Goal: Task Accomplishment & Management: Manage account settings

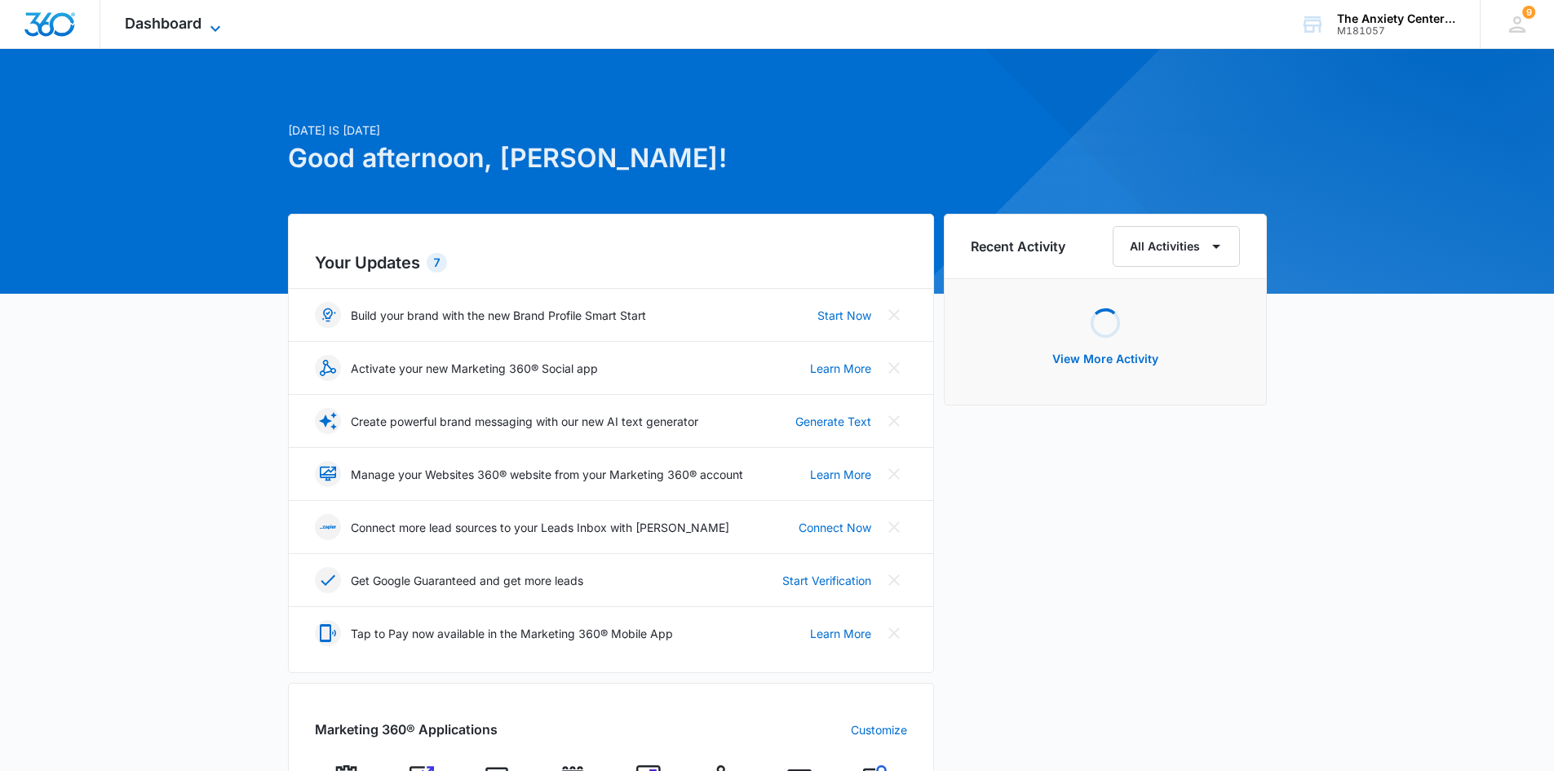
click at [212, 28] on icon at bounding box center [216, 29] width 20 height 20
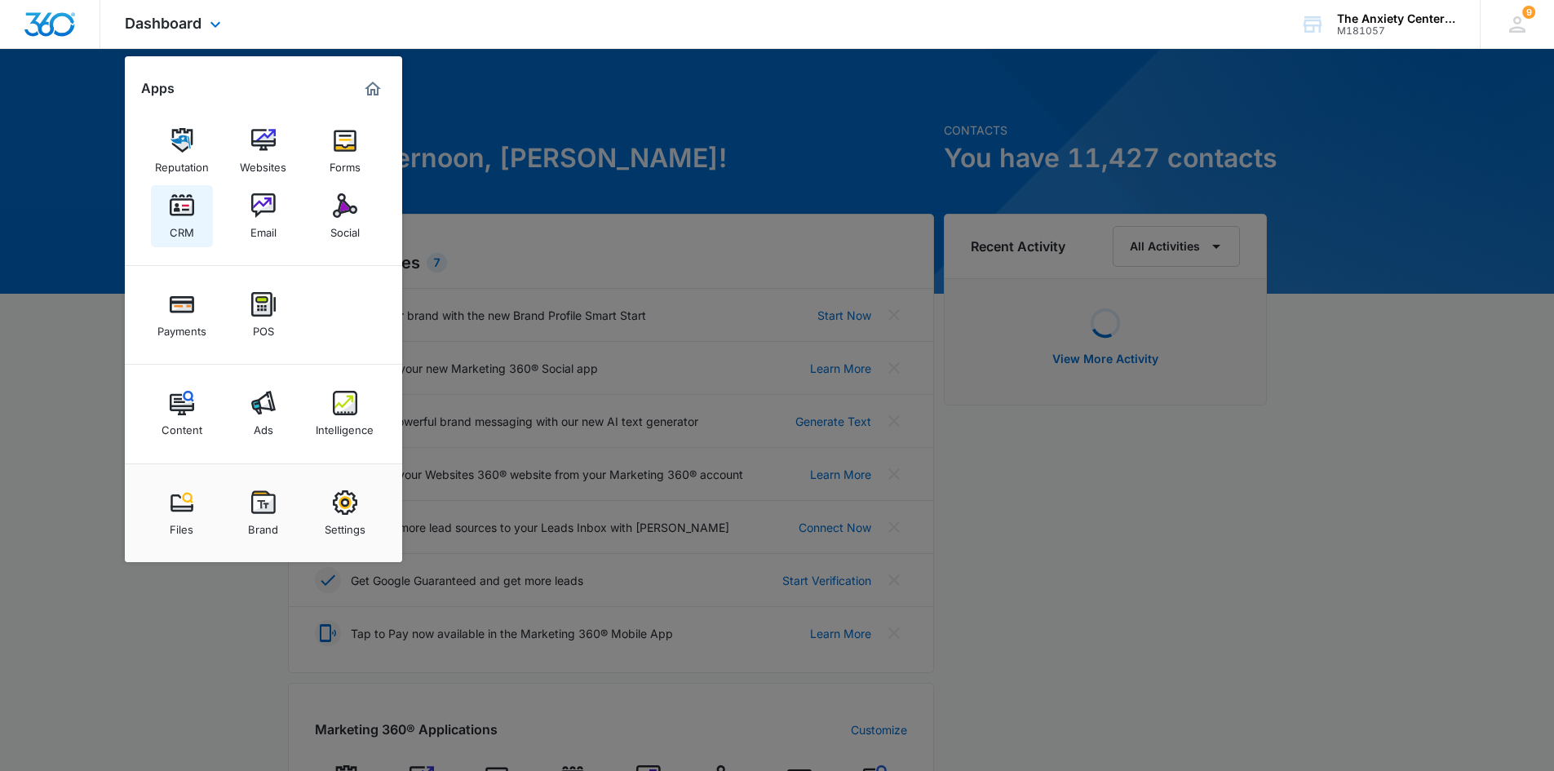
click at [184, 219] on div "CRM" at bounding box center [182, 228] width 24 height 21
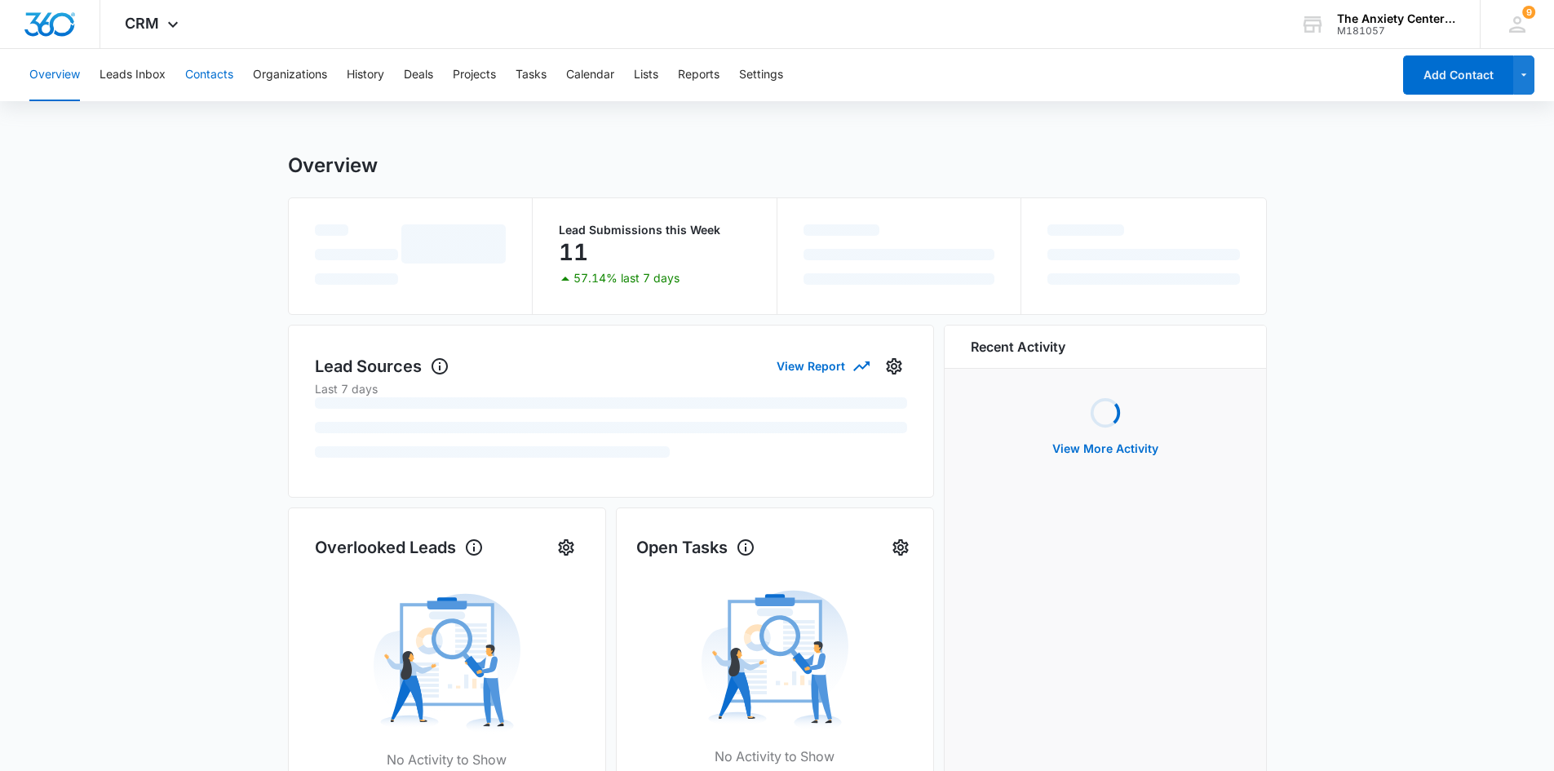
click at [212, 78] on button "Contacts" at bounding box center [209, 75] width 48 height 52
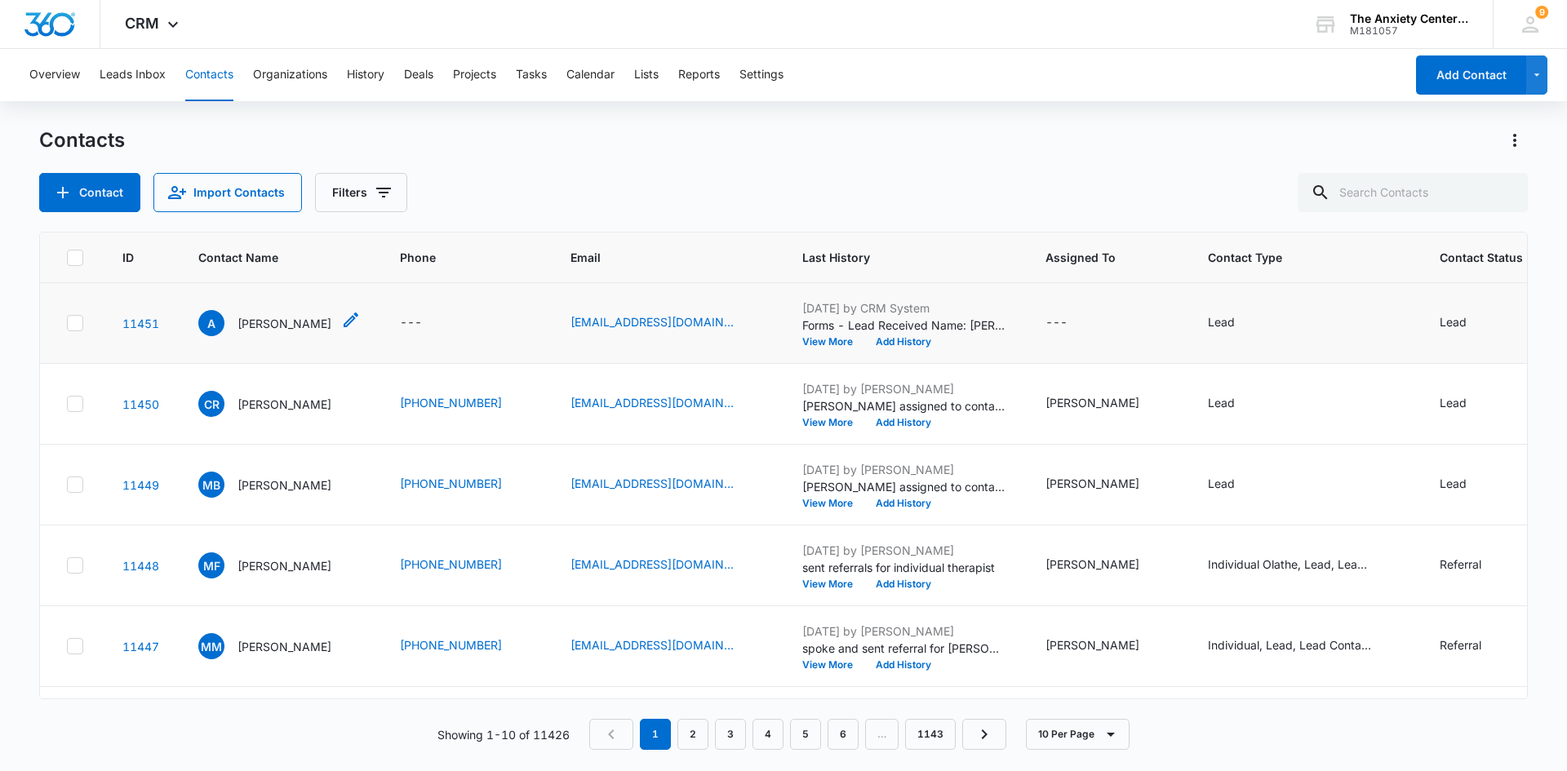
click at [276, 320] on p "[PERSON_NAME]" at bounding box center [284, 323] width 94 height 17
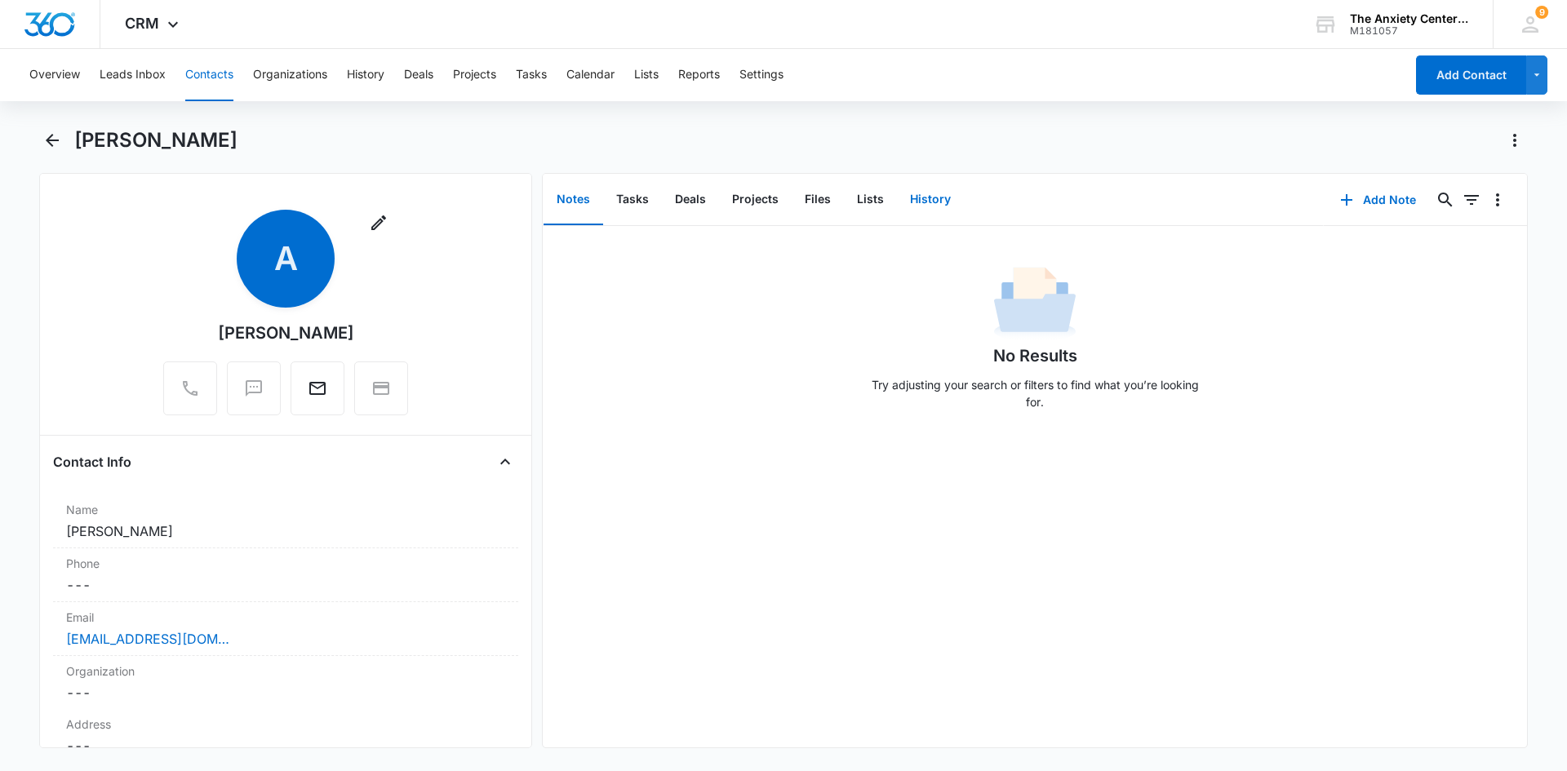
click at [913, 206] on button "History" at bounding box center [930, 200] width 67 height 51
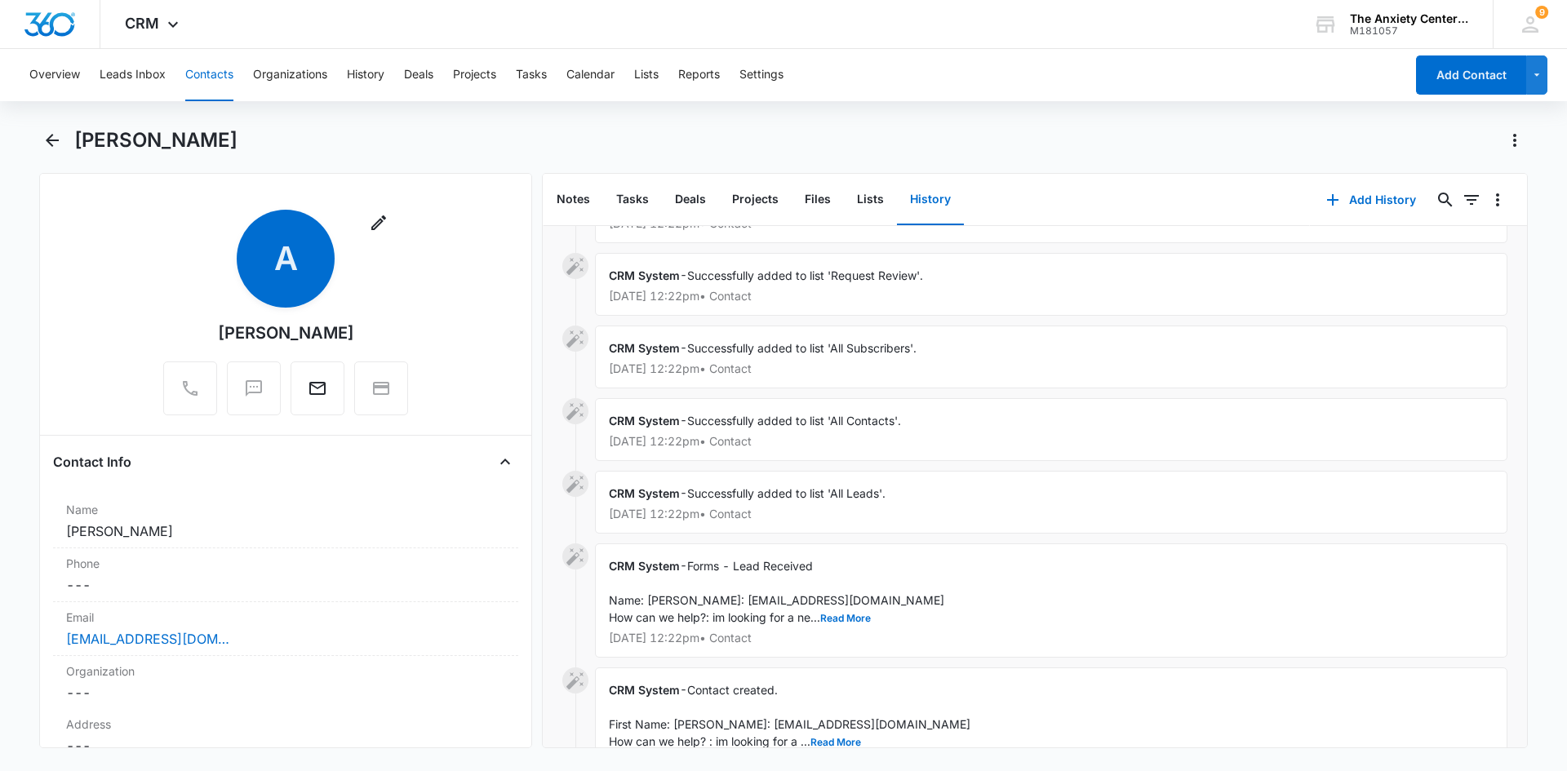
scroll to position [169, 0]
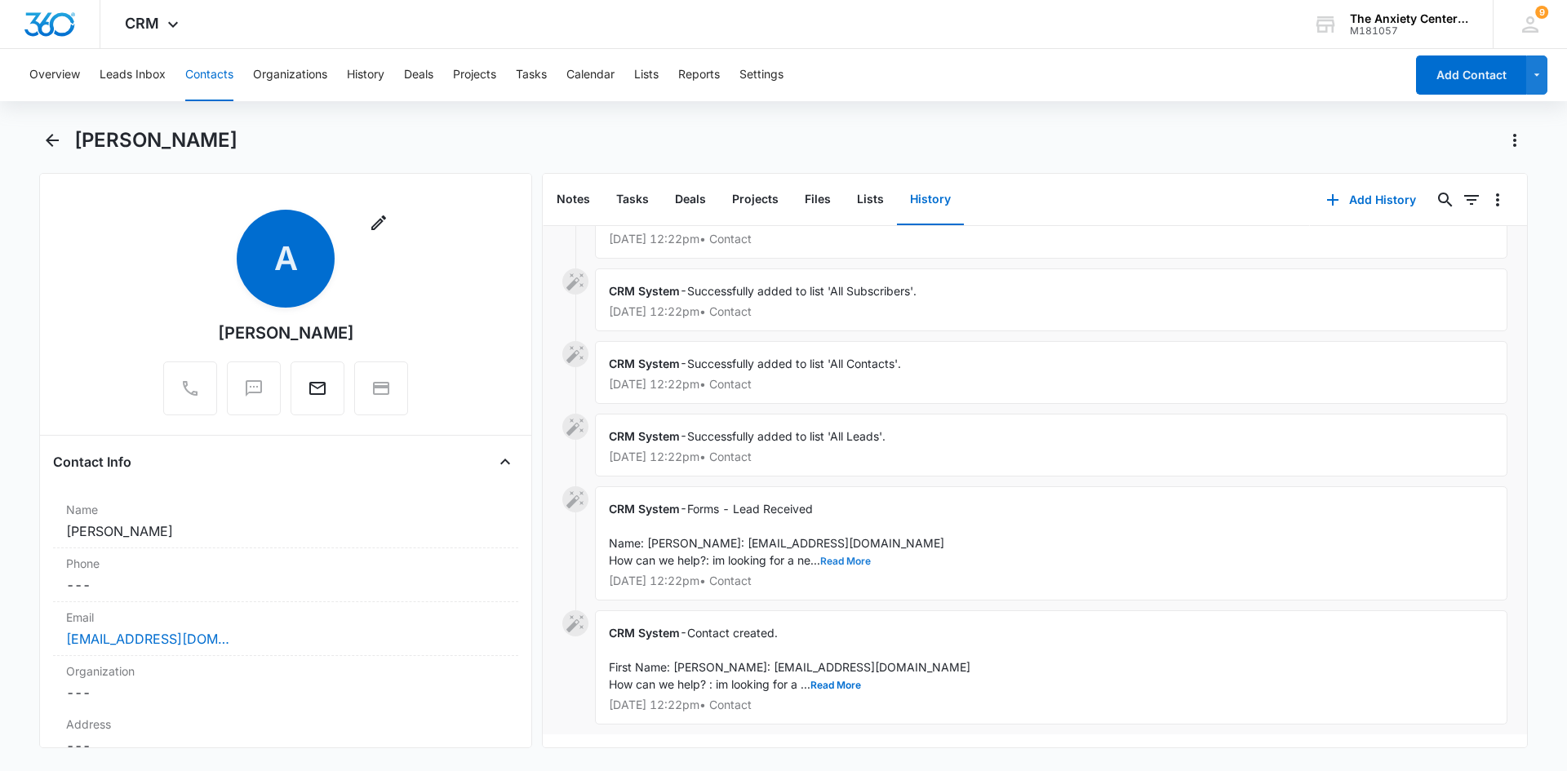
click at [831, 556] on button "Read More" at bounding box center [845, 561] width 51 height 10
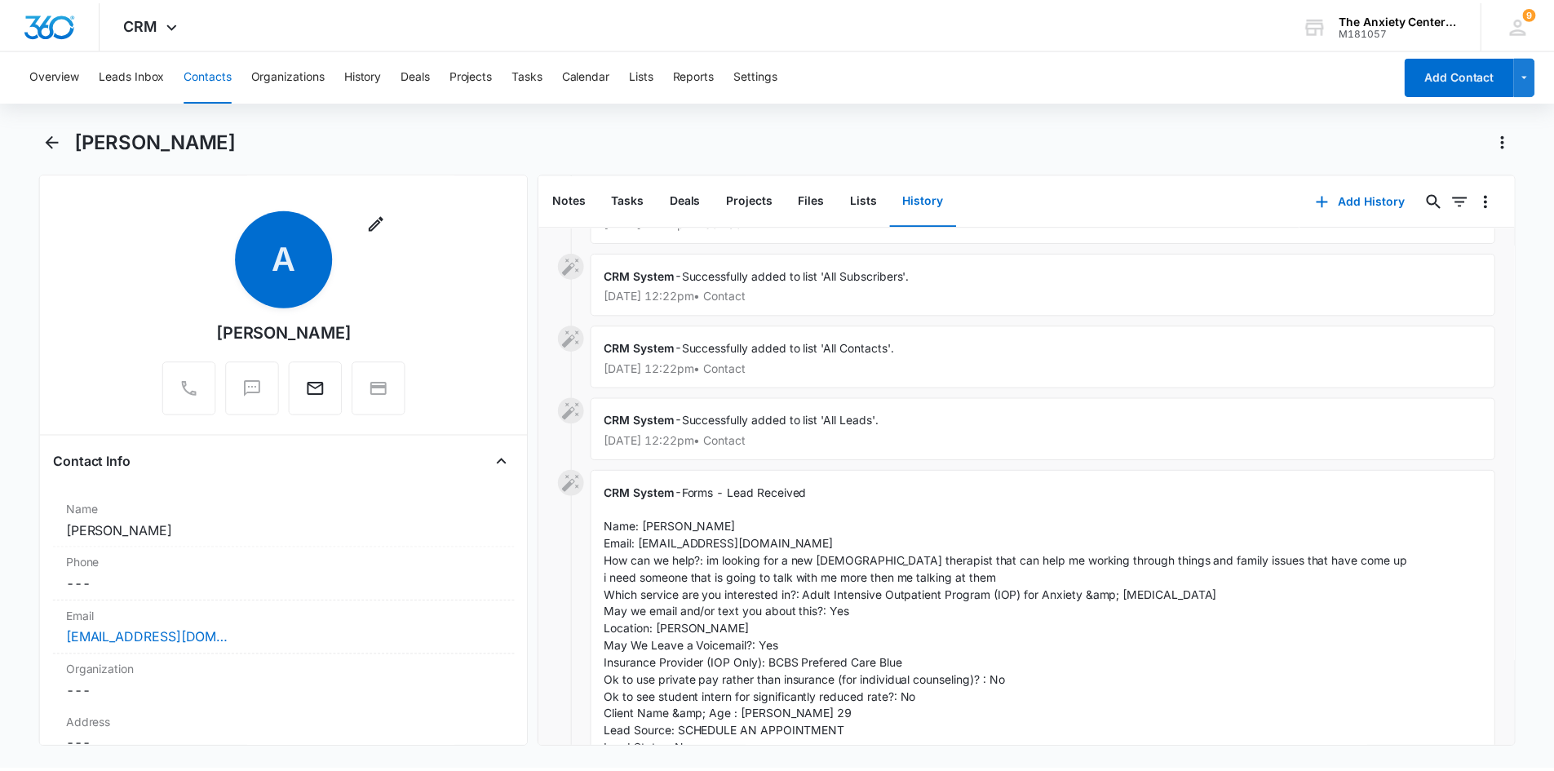
scroll to position [0, 0]
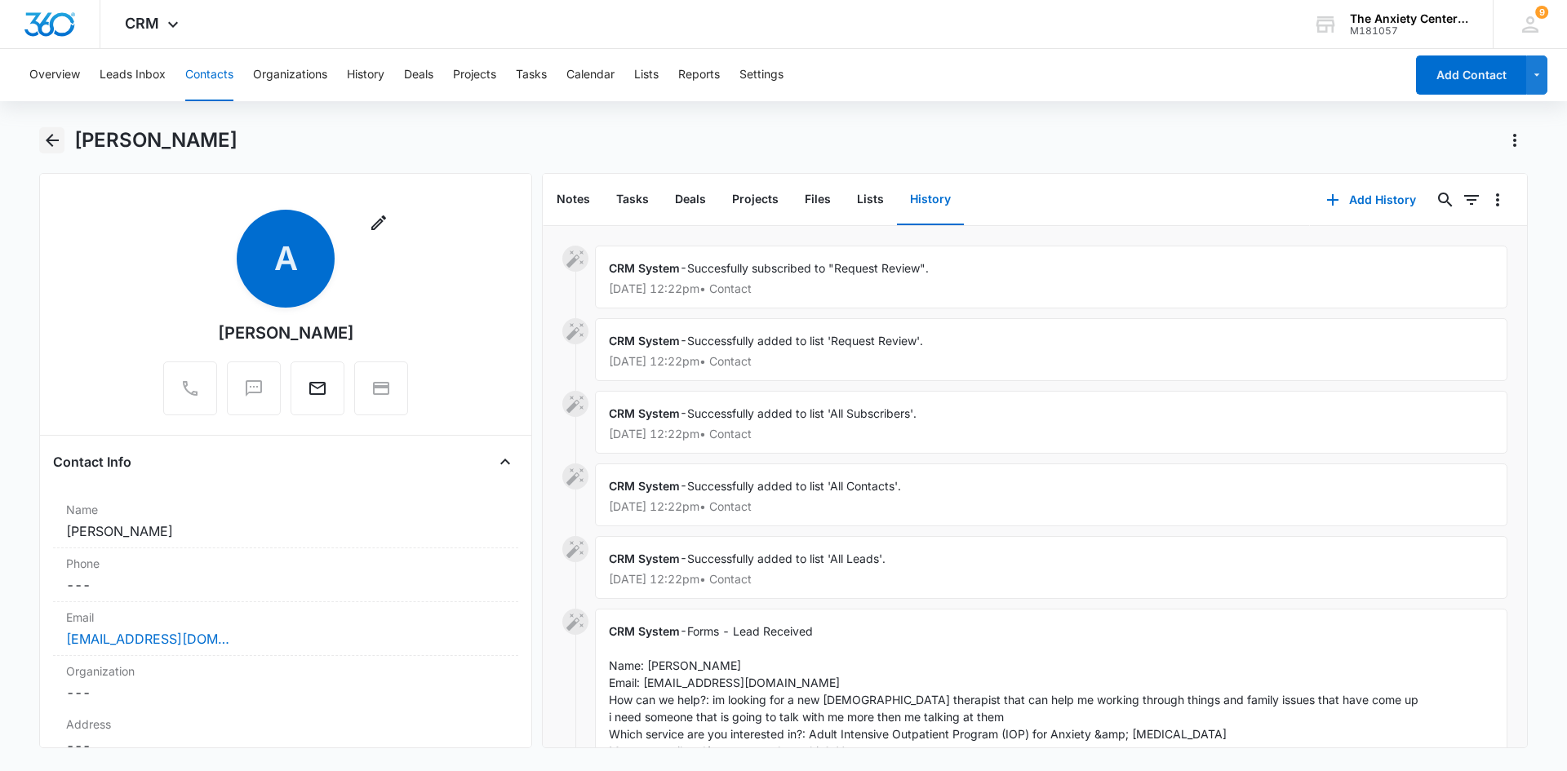
click at [47, 133] on icon "Back" at bounding box center [52, 141] width 20 height 20
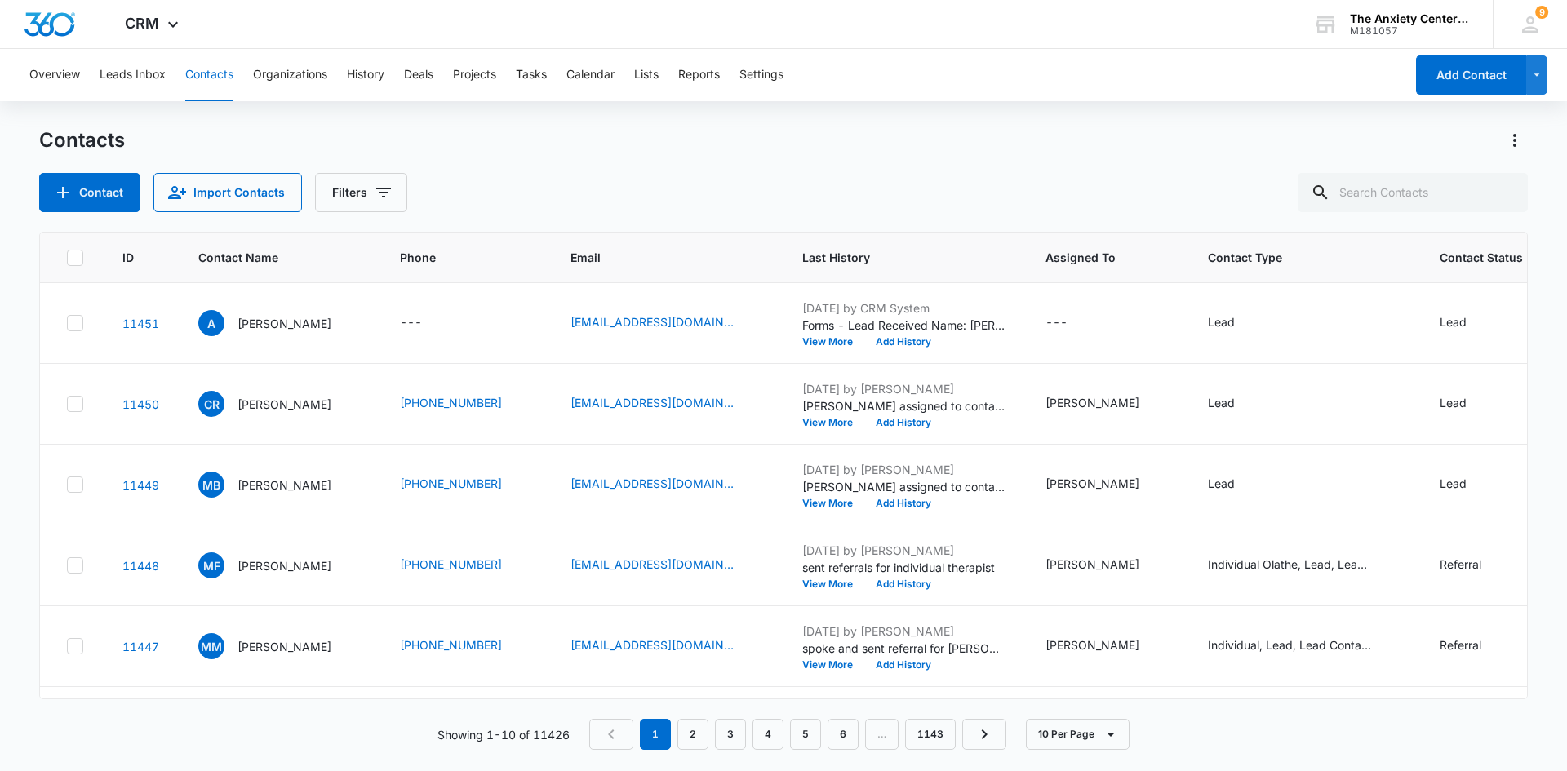
click at [63, 72] on button "Overview" at bounding box center [54, 75] width 51 height 52
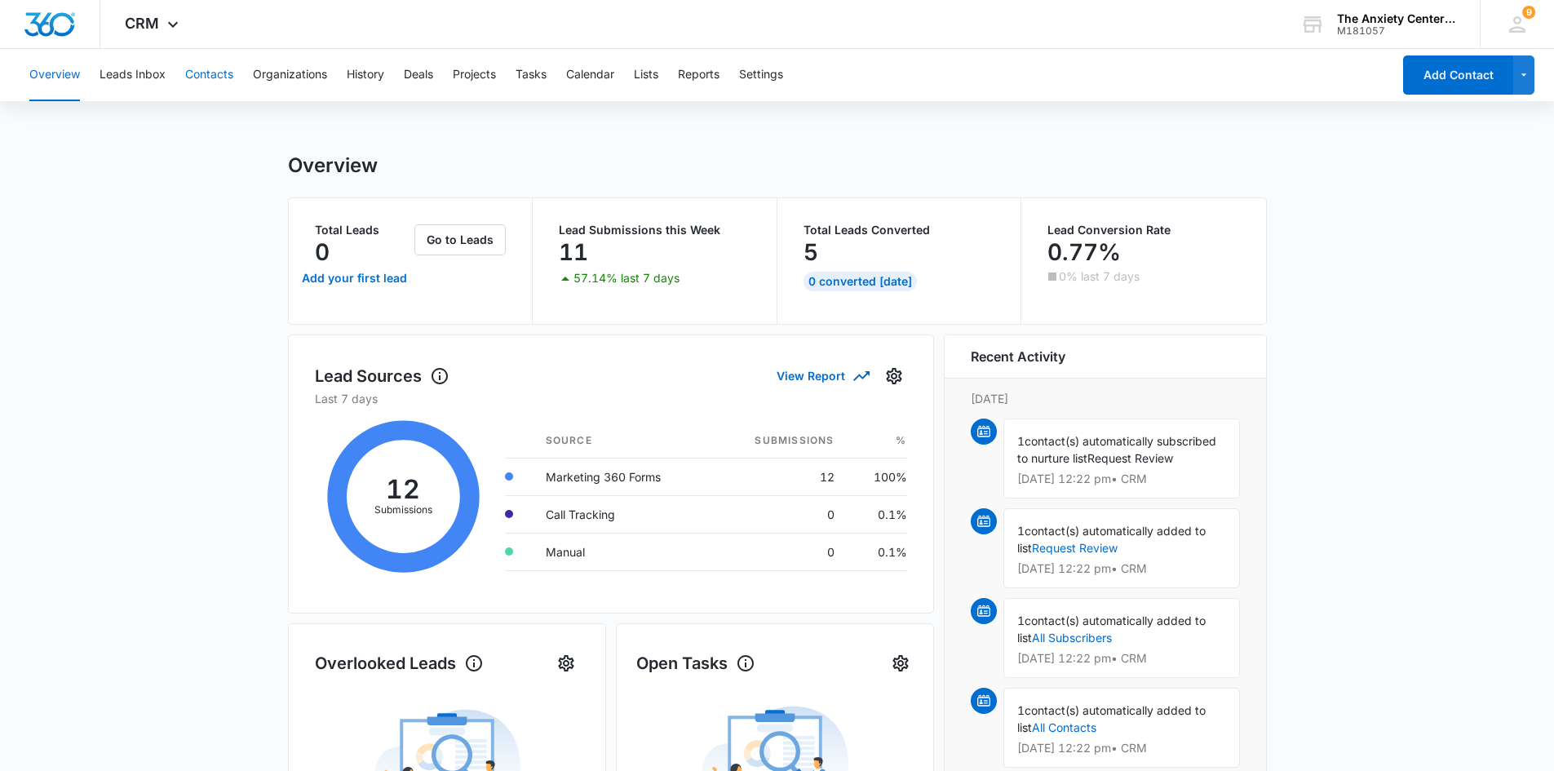
click at [219, 78] on button "Contacts" at bounding box center [209, 75] width 48 height 52
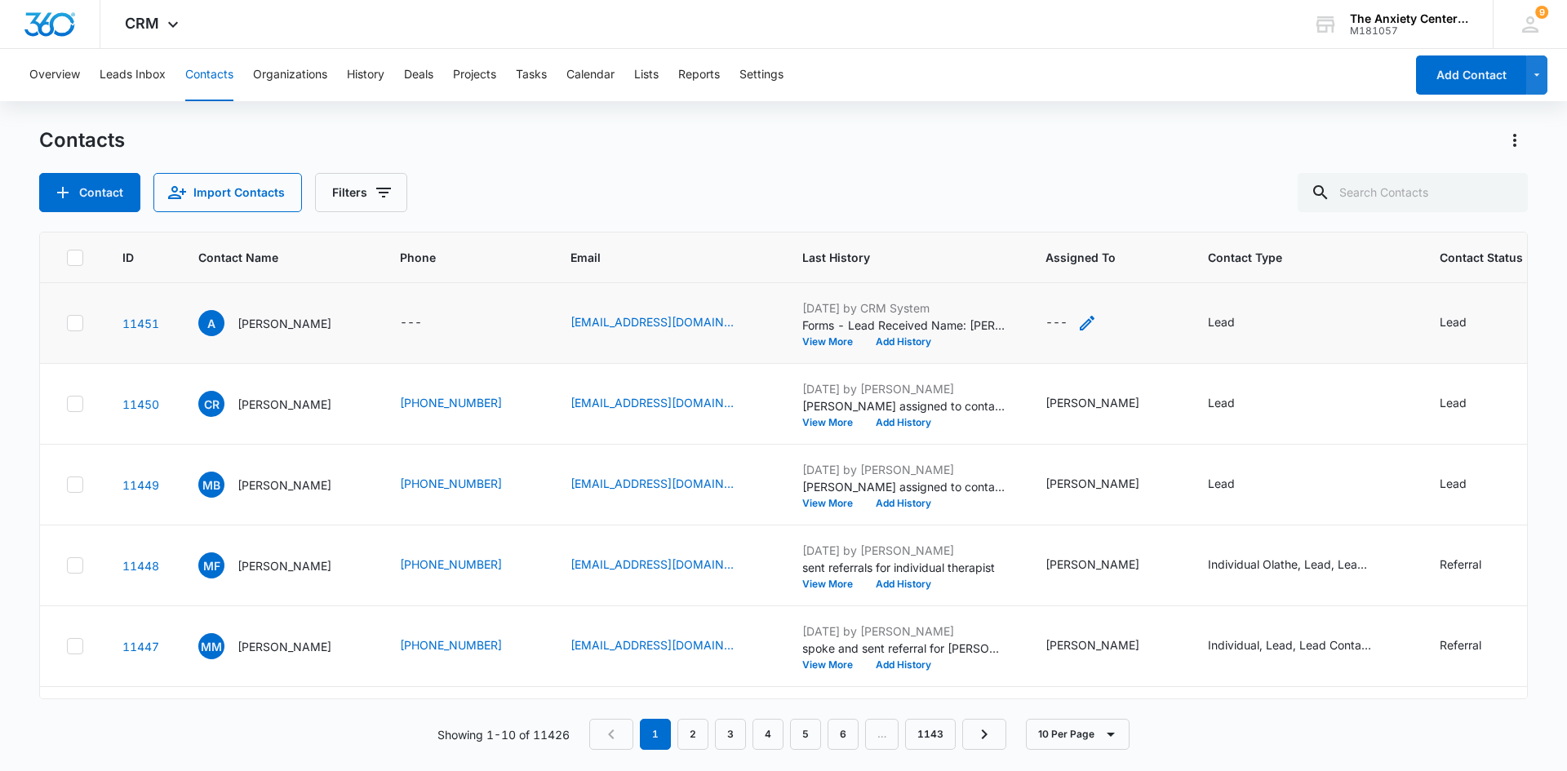
click at [1079, 325] on icon "Assigned To - - Select to Edit Field" at bounding box center [1087, 323] width 20 height 20
click at [1041, 212] on div at bounding box center [1065, 205] width 170 height 39
click at [1042, 212] on div at bounding box center [1045, 219] width 66 height 20
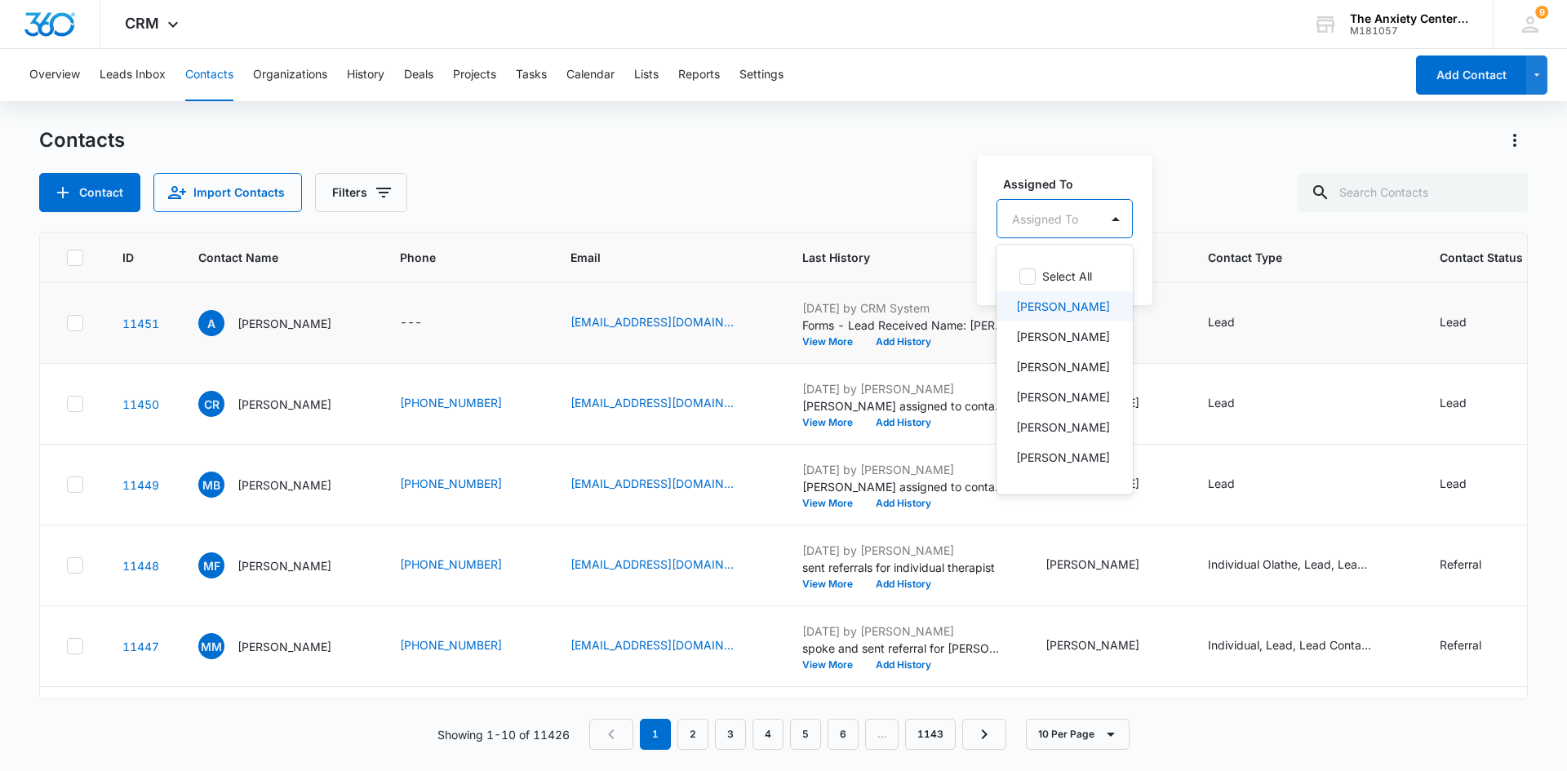
click at [1068, 309] on p "[PERSON_NAME]" at bounding box center [1063, 306] width 94 height 17
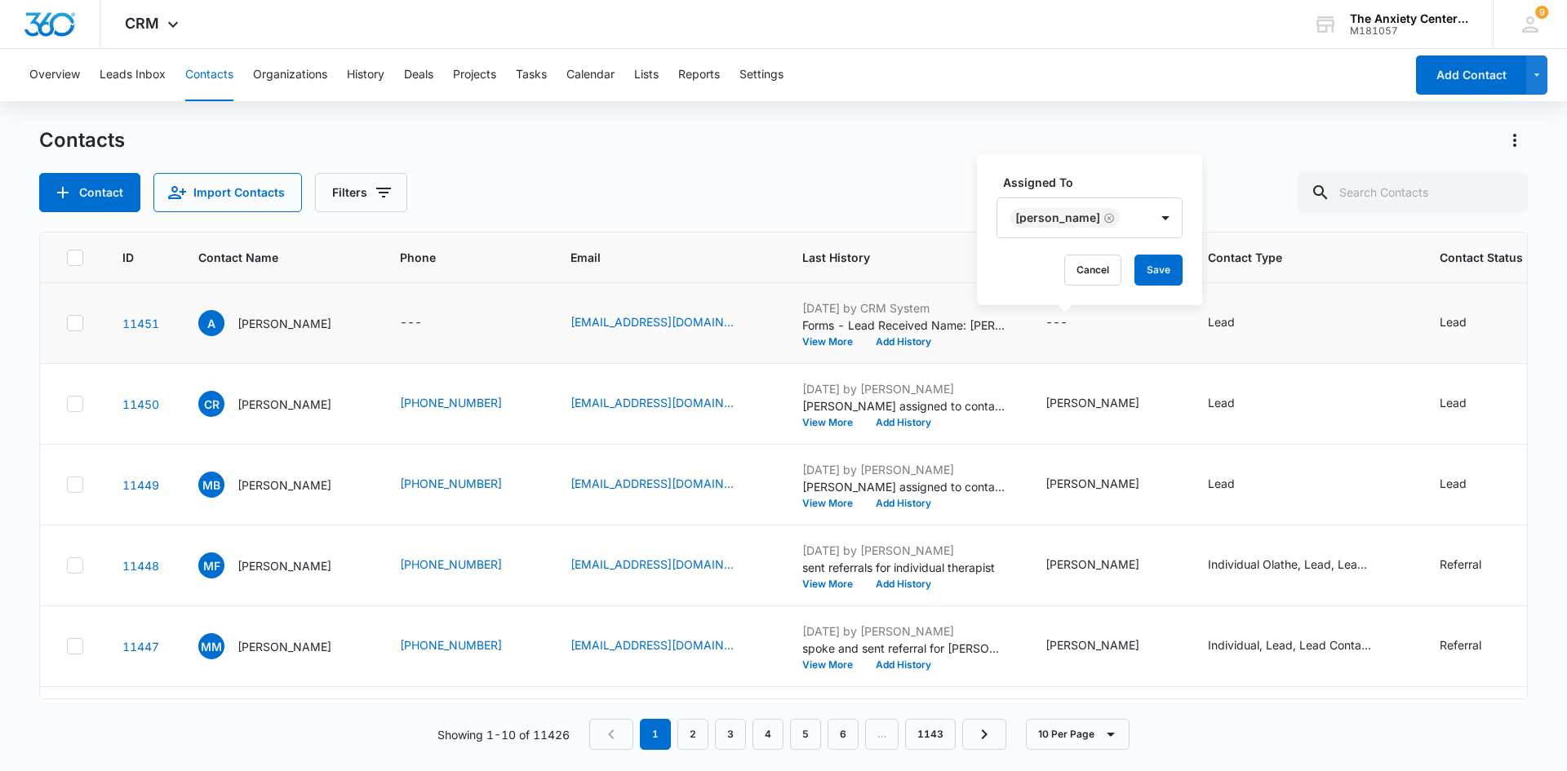
click at [1132, 164] on div "Assigned To Erika Marker Cancel Save" at bounding box center [1089, 229] width 225 height 151
click at [1154, 272] on button "Save" at bounding box center [1158, 270] width 48 height 31
click at [177, 26] on icon at bounding box center [173, 29] width 20 height 20
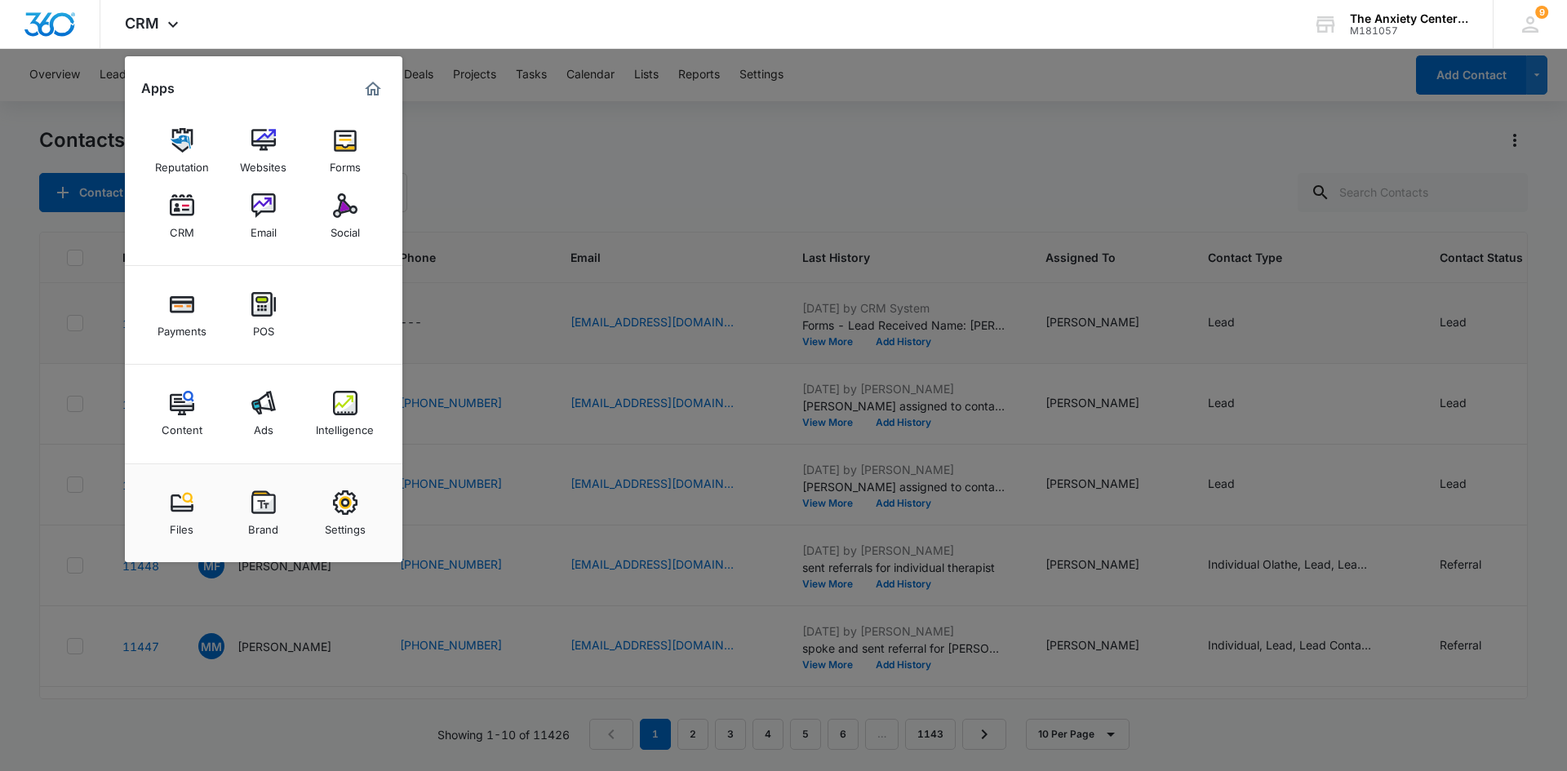
drag, startPoint x: 357, startPoint y: 399, endPoint x: 474, endPoint y: 234, distance: 202.4
click at [357, 401] on img at bounding box center [345, 403] width 24 height 24
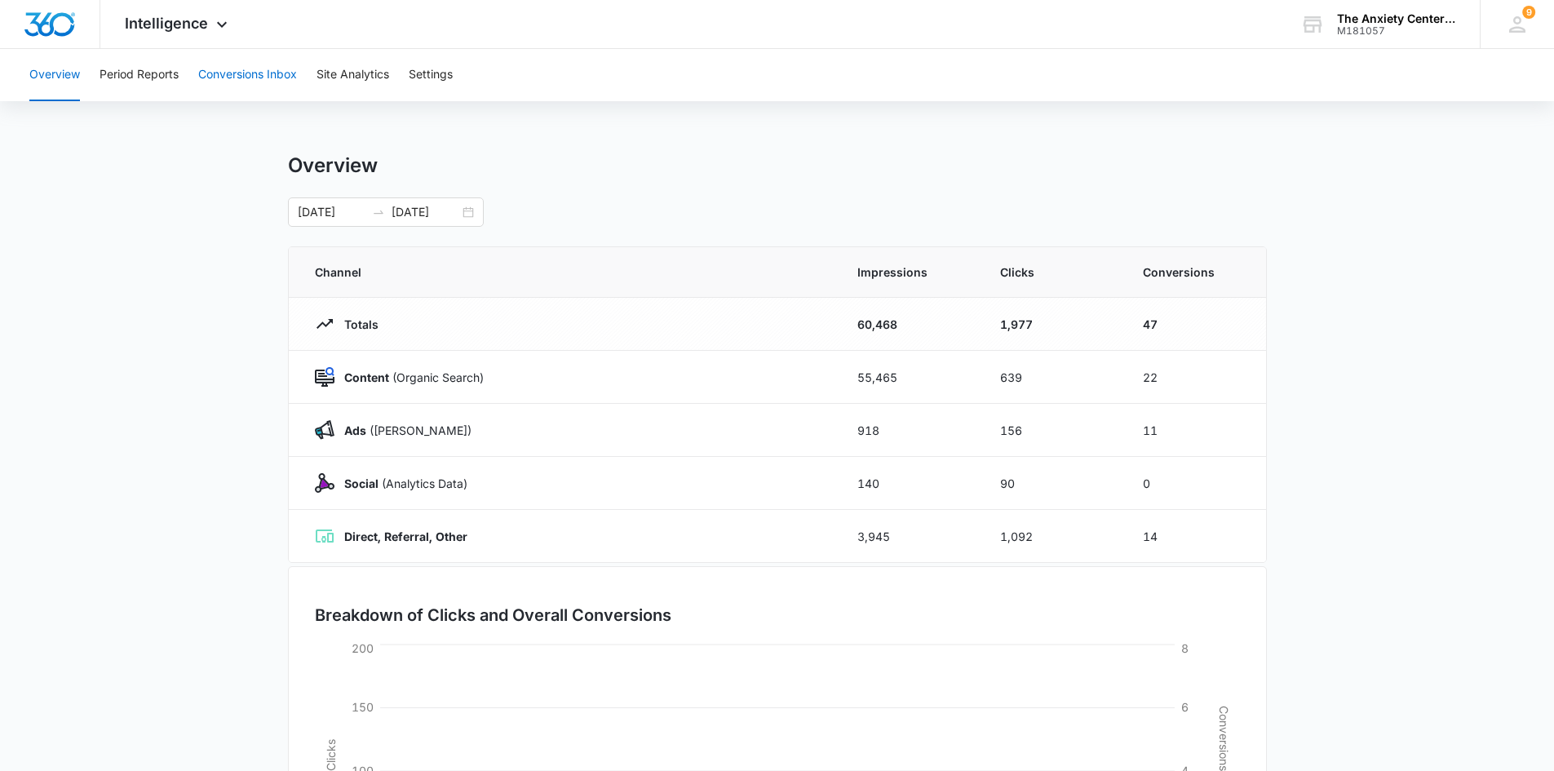
click at [236, 71] on button "Conversions Inbox" at bounding box center [247, 75] width 99 height 52
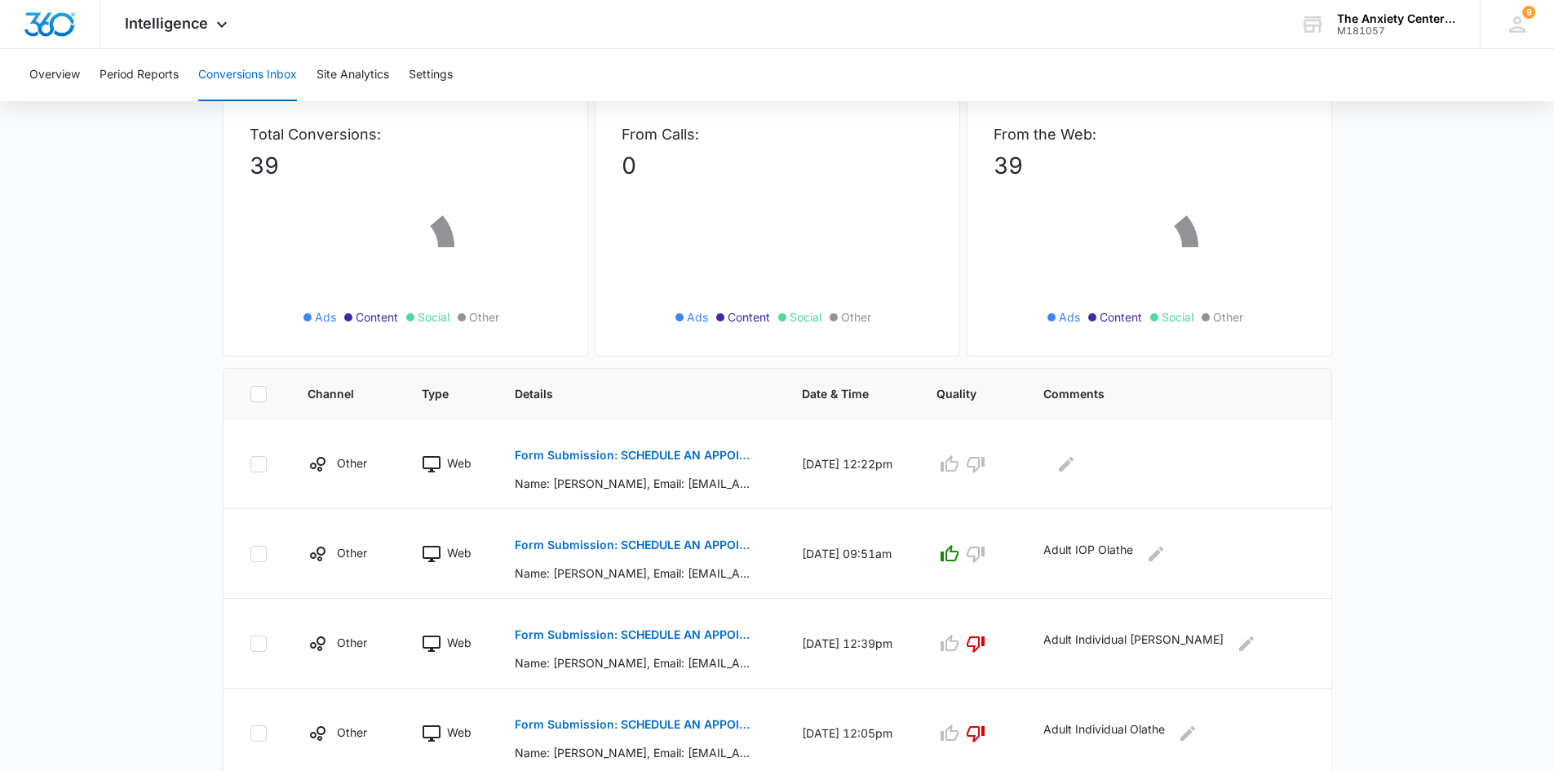
scroll to position [245, 0]
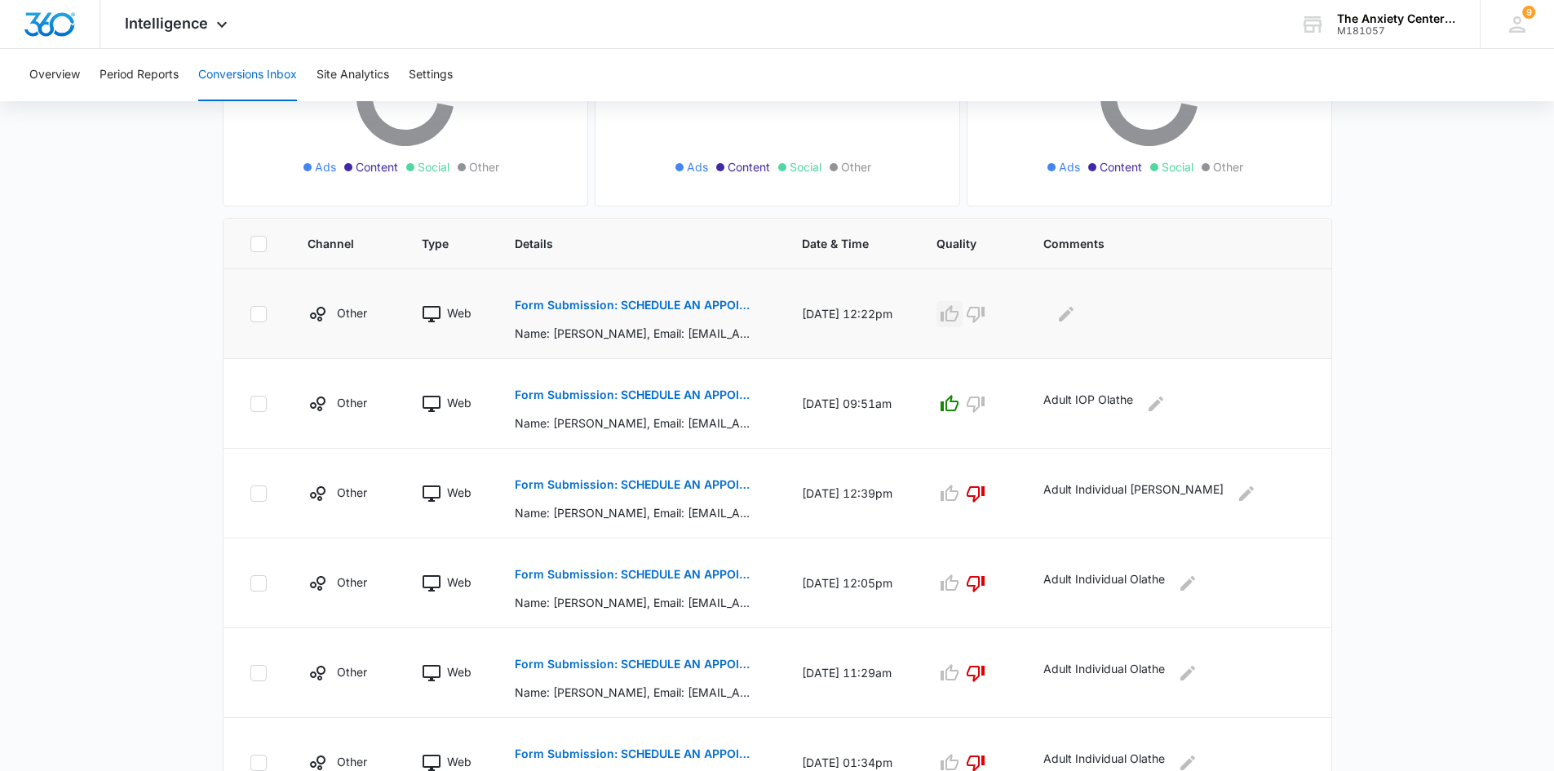
click at [957, 321] on icon "button" at bounding box center [950, 314] width 20 height 20
click at [1076, 316] on icon "Edit Comments" at bounding box center [1067, 314] width 20 height 20
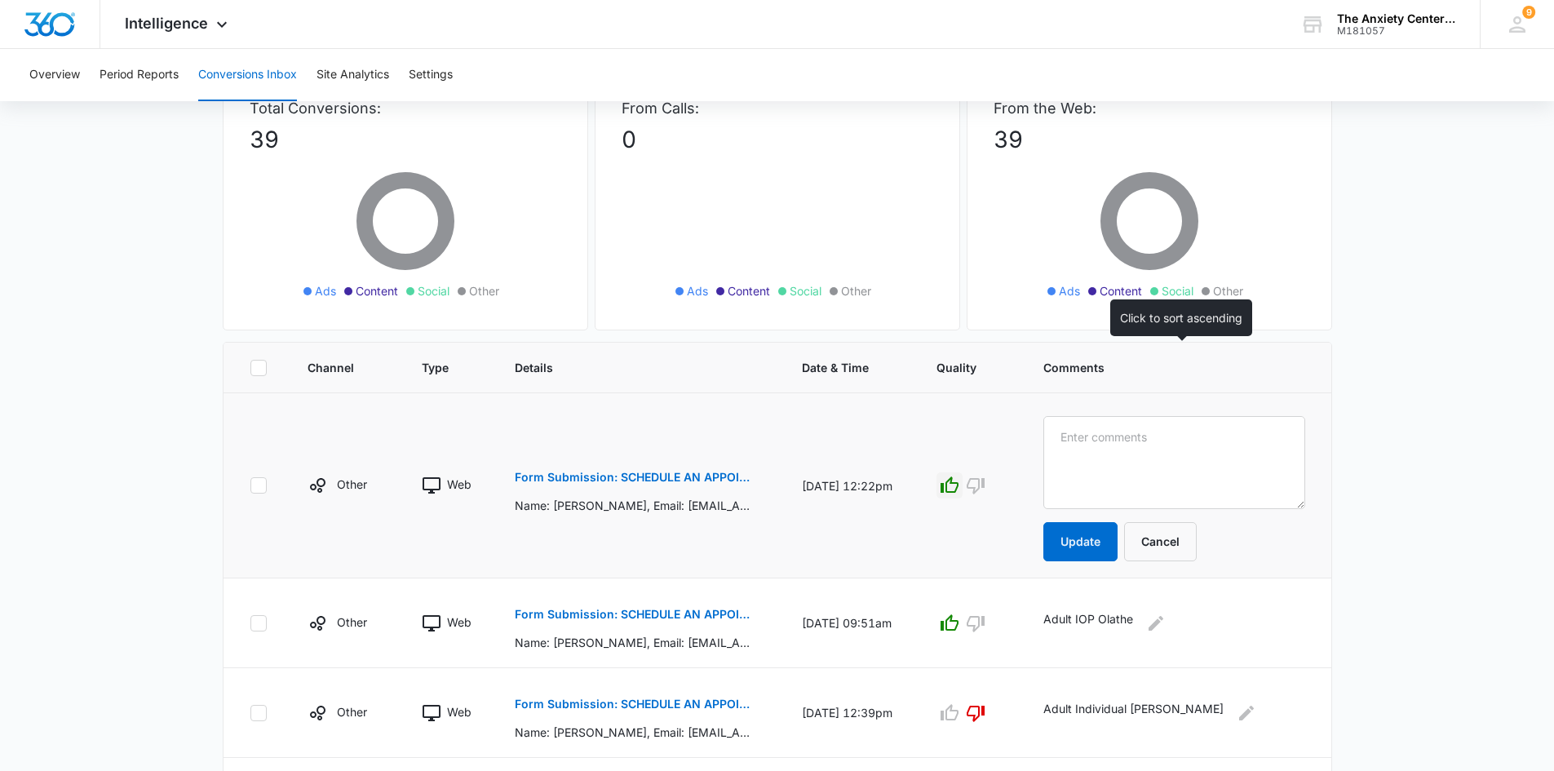
scroll to position [0, 0]
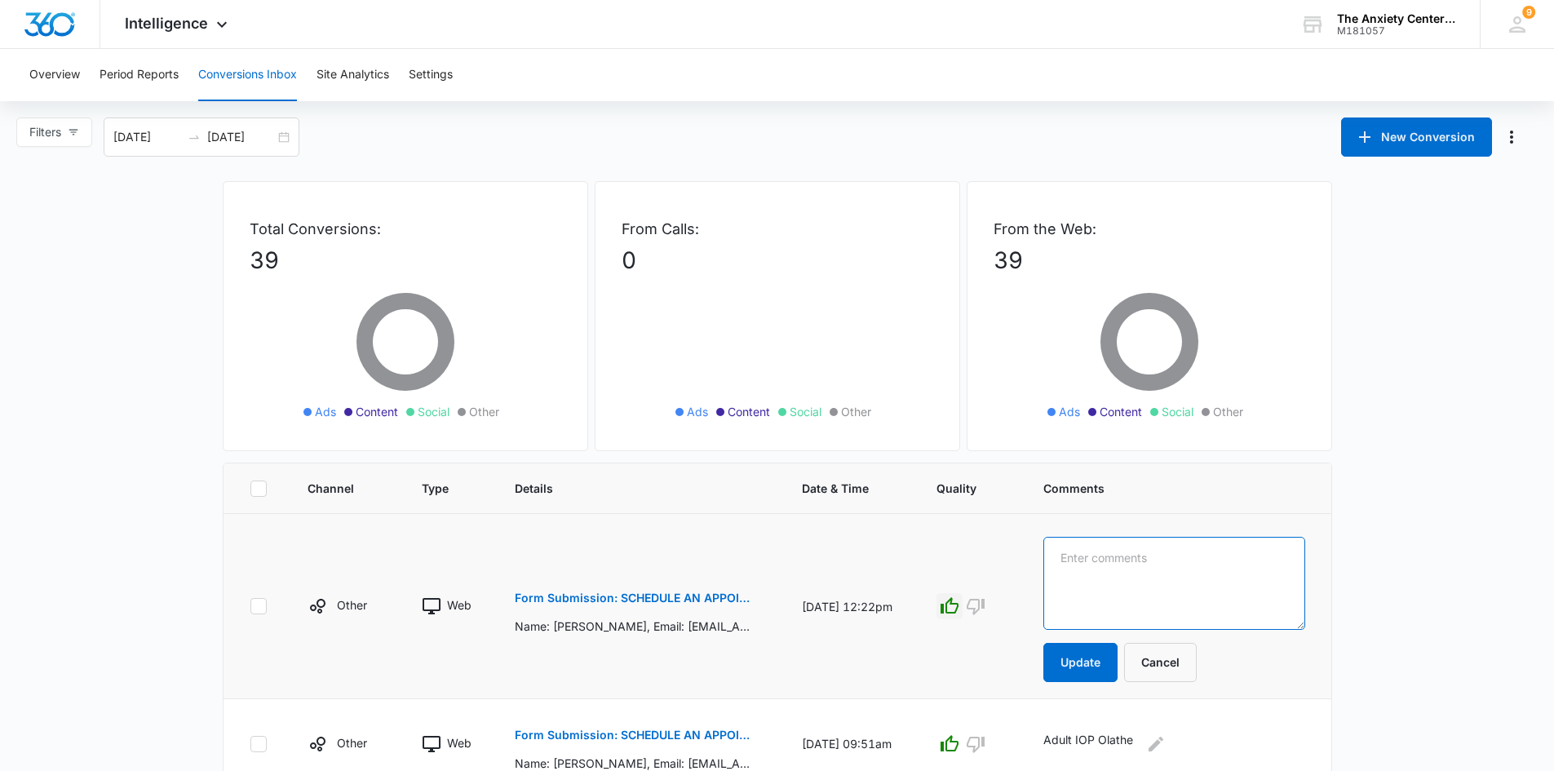
click at [1112, 574] on textarea at bounding box center [1175, 583] width 262 height 93
type textarea "Adult IOP Olathe"
click at [1098, 660] on button "Update" at bounding box center [1081, 662] width 74 height 39
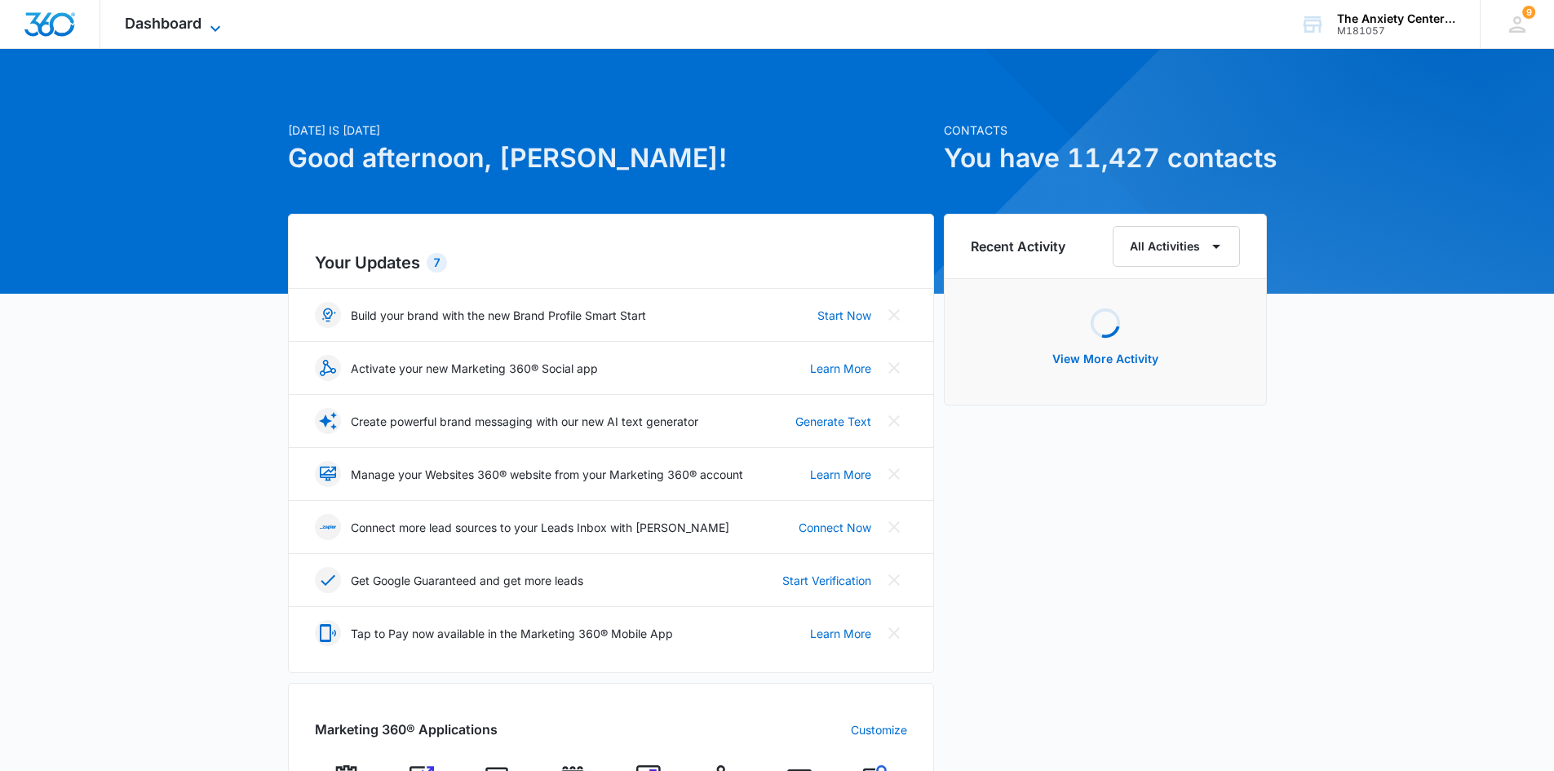
click at [219, 27] on icon at bounding box center [216, 28] width 10 height 6
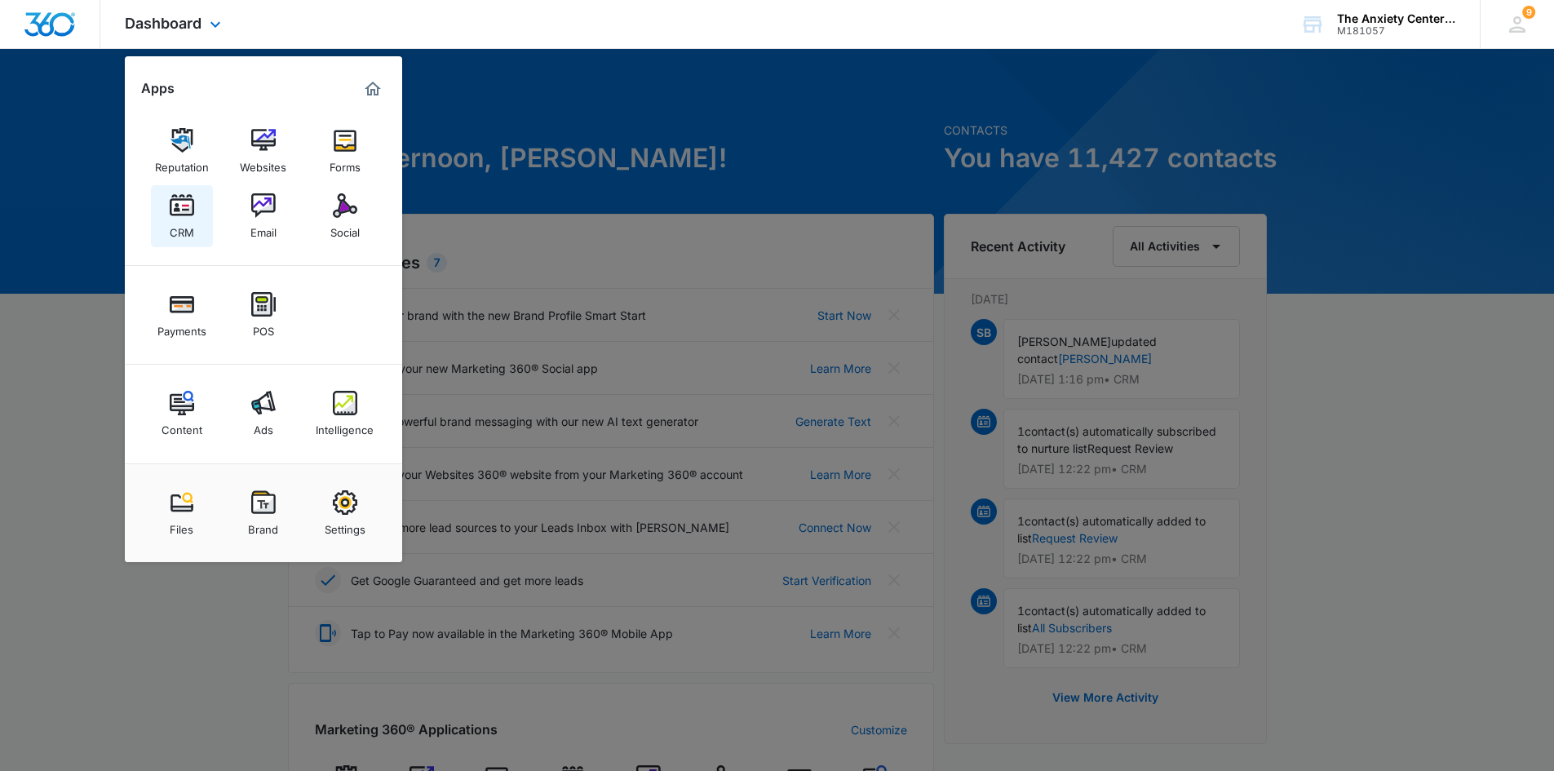
click at [188, 211] on img at bounding box center [182, 205] width 24 height 24
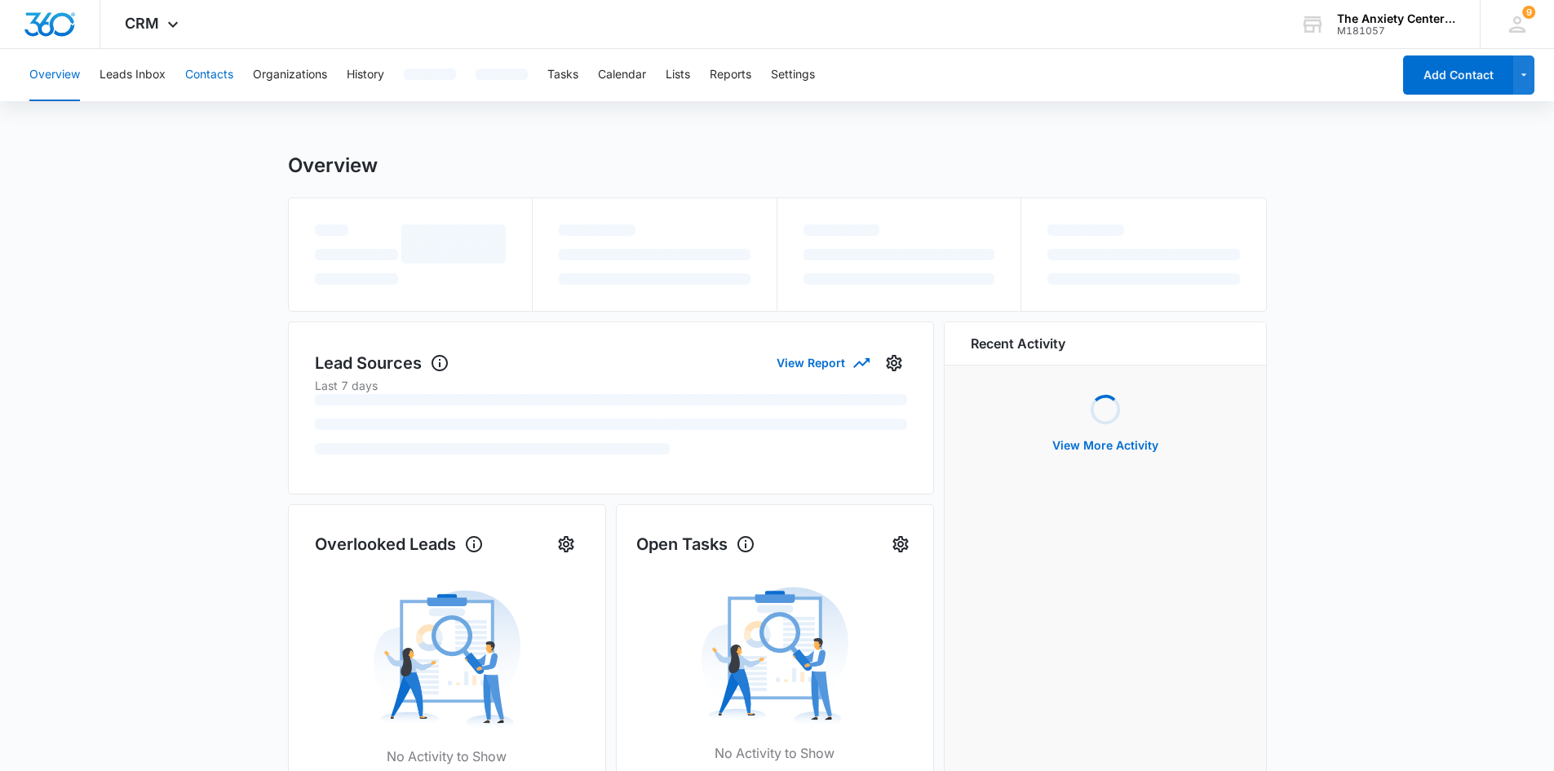
click at [210, 72] on button "Contacts" at bounding box center [209, 75] width 48 height 52
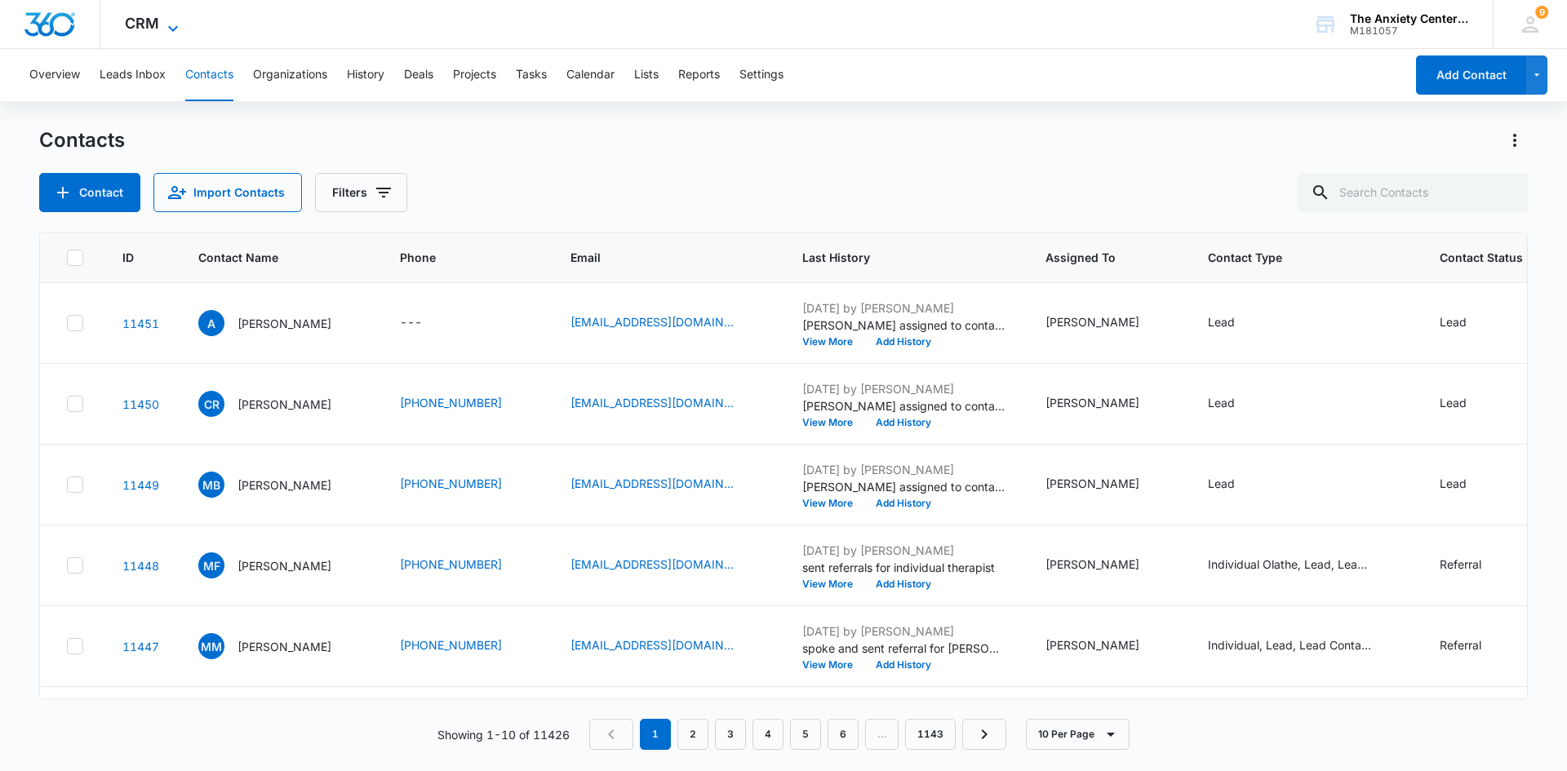
click at [180, 25] on icon at bounding box center [173, 29] width 20 height 20
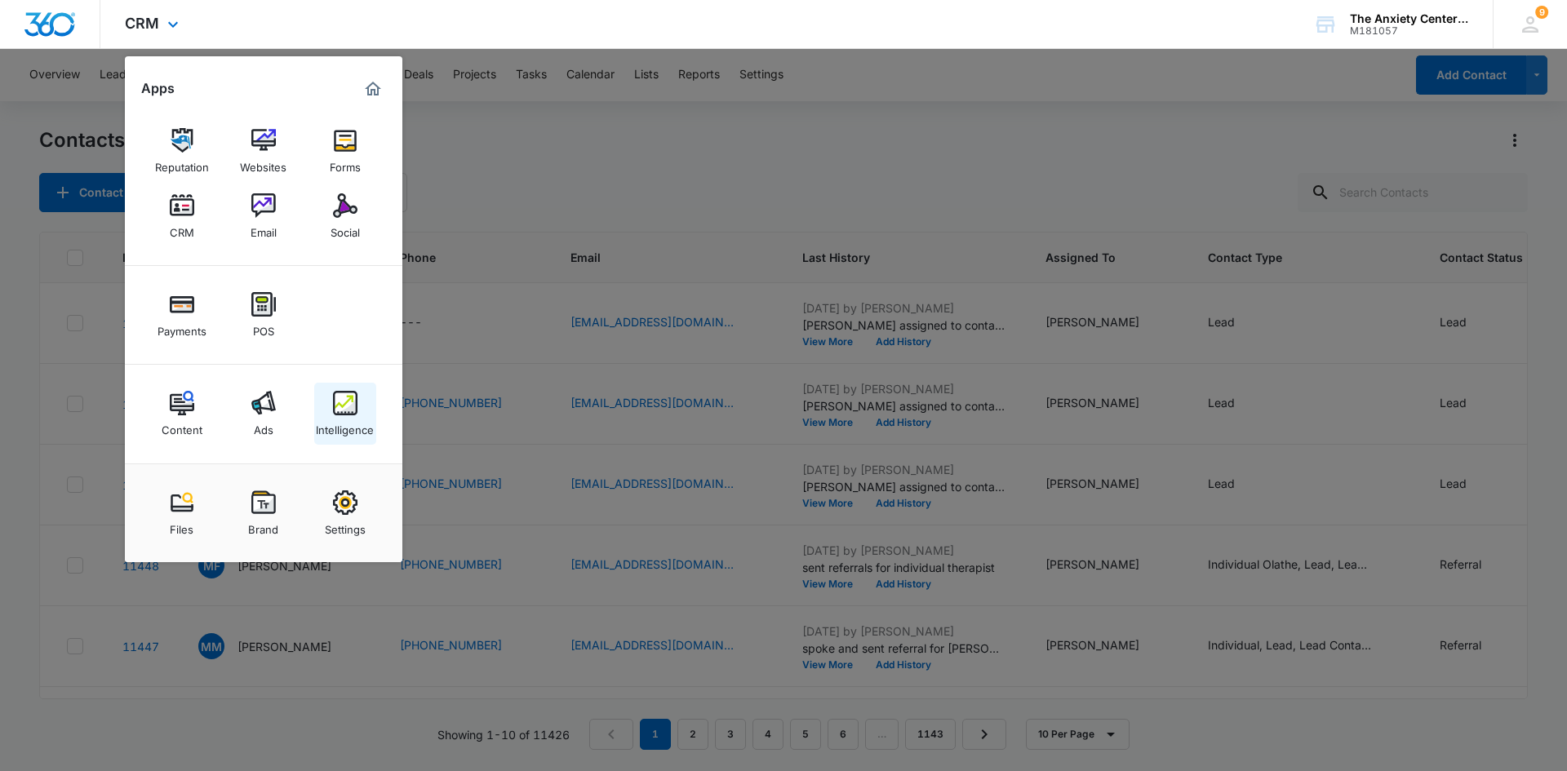
click at [350, 407] on img at bounding box center [345, 403] width 24 height 24
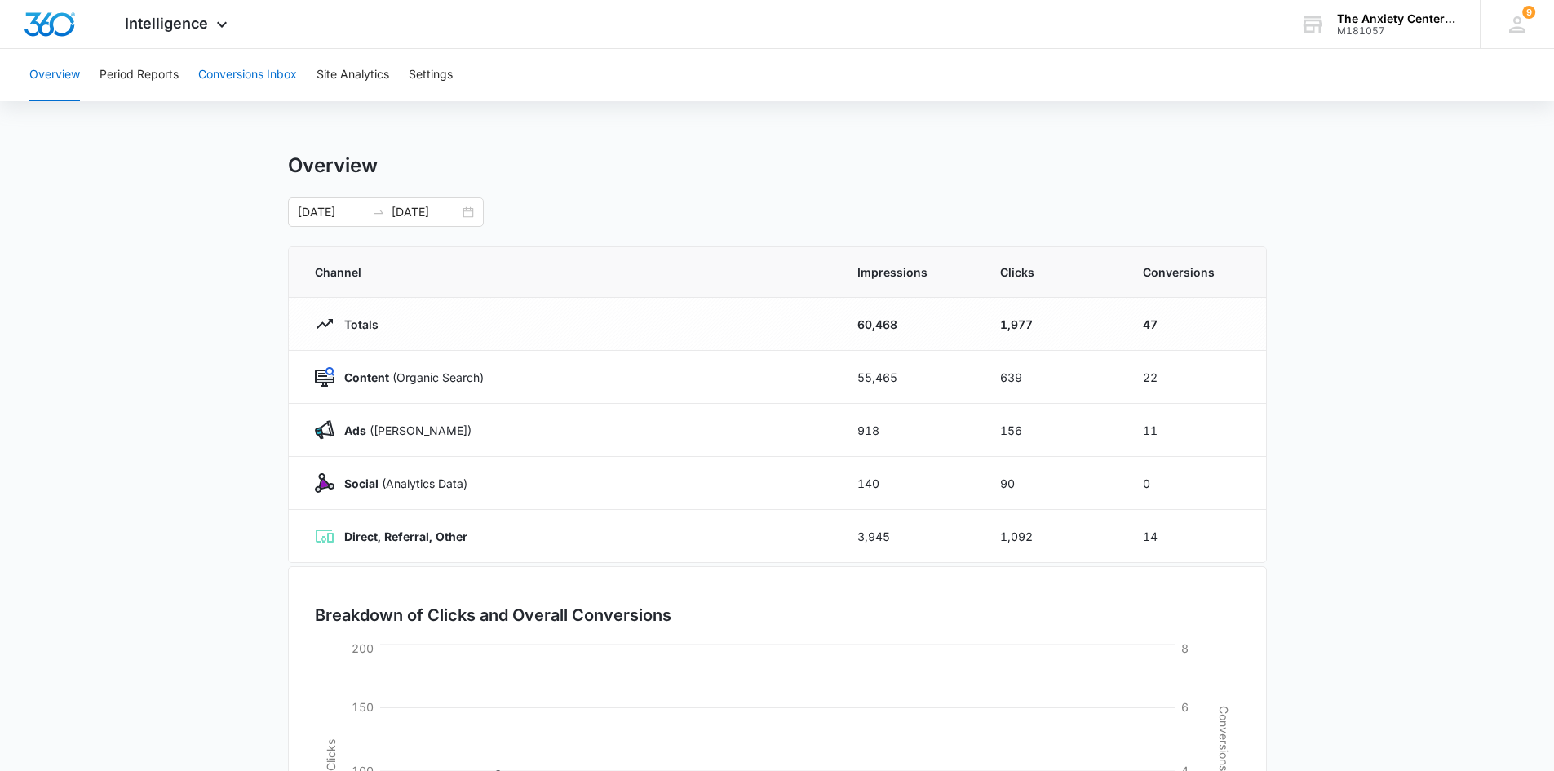
click at [250, 78] on button "Conversions Inbox" at bounding box center [247, 75] width 99 height 52
